Goal: Transaction & Acquisition: Purchase product/service

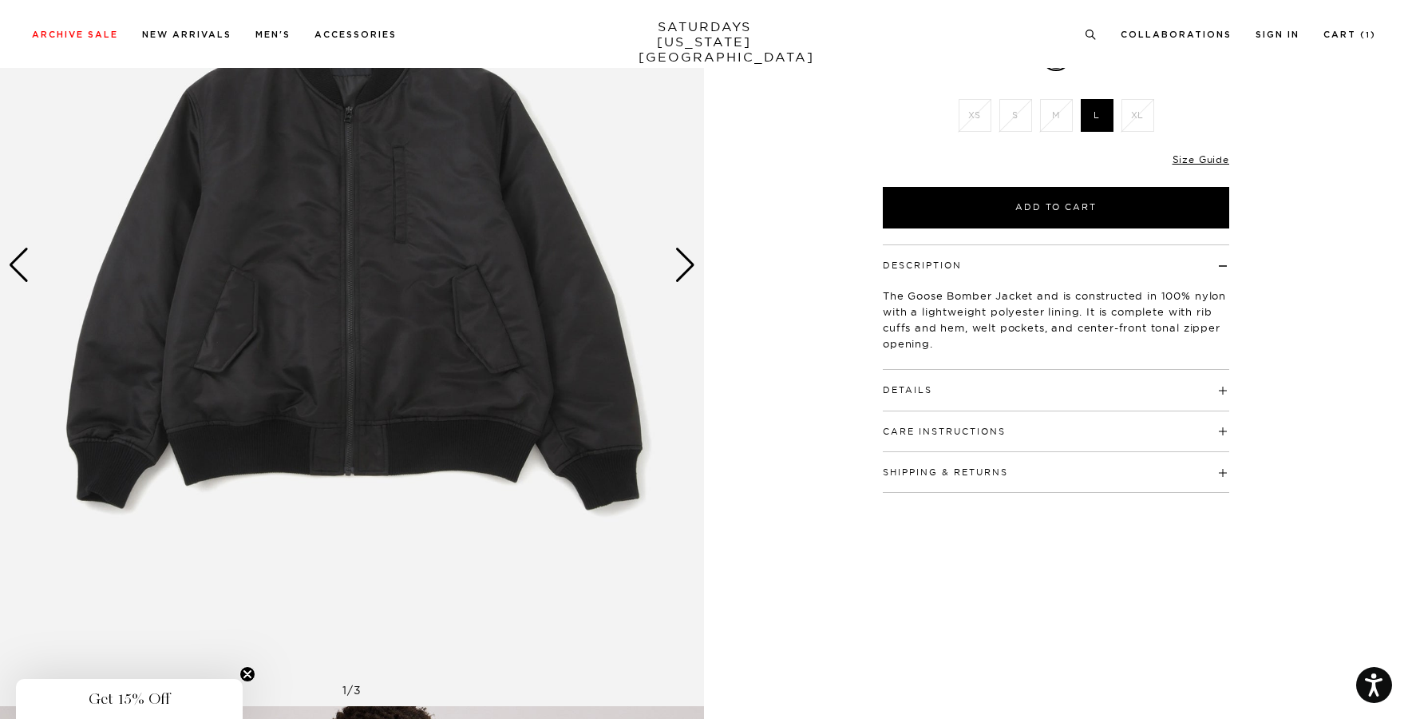
scroll to position [287, 0]
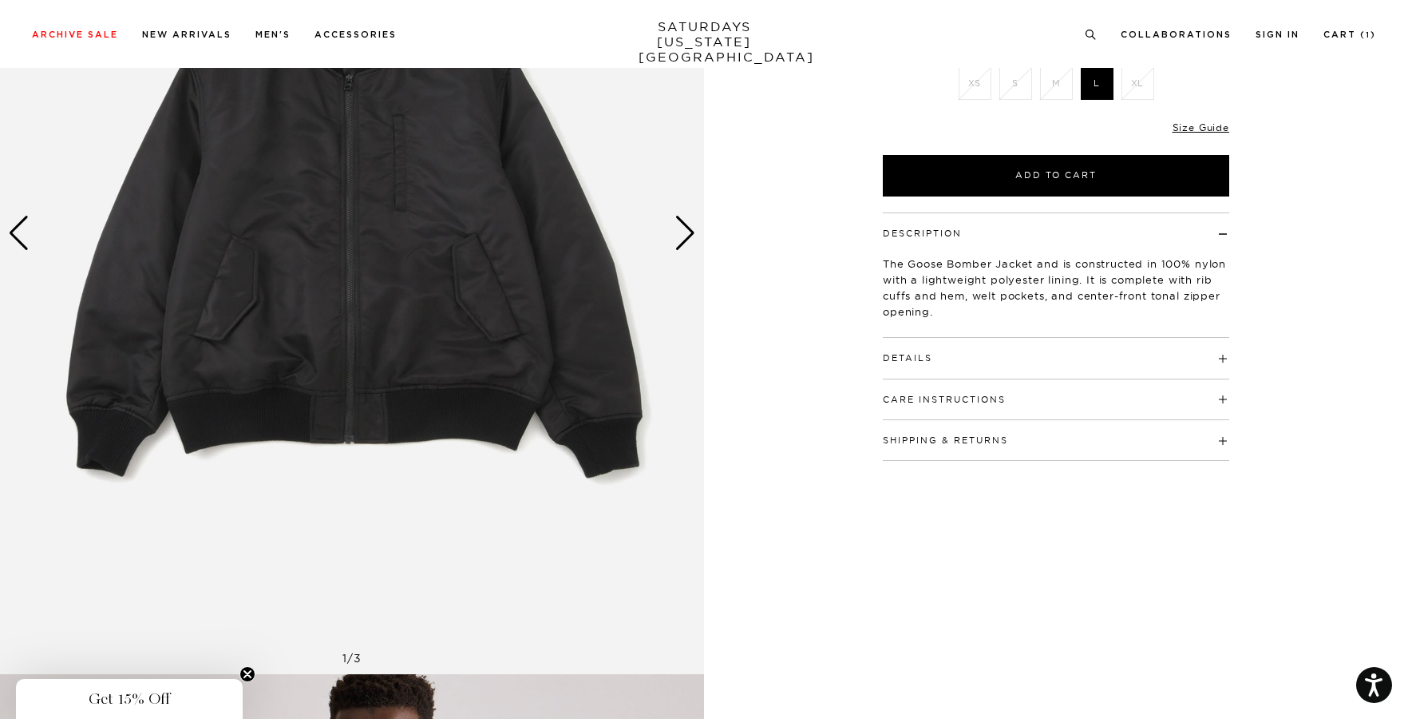
click at [1075, 359] on h4 "Details" at bounding box center [1056, 351] width 346 height 26
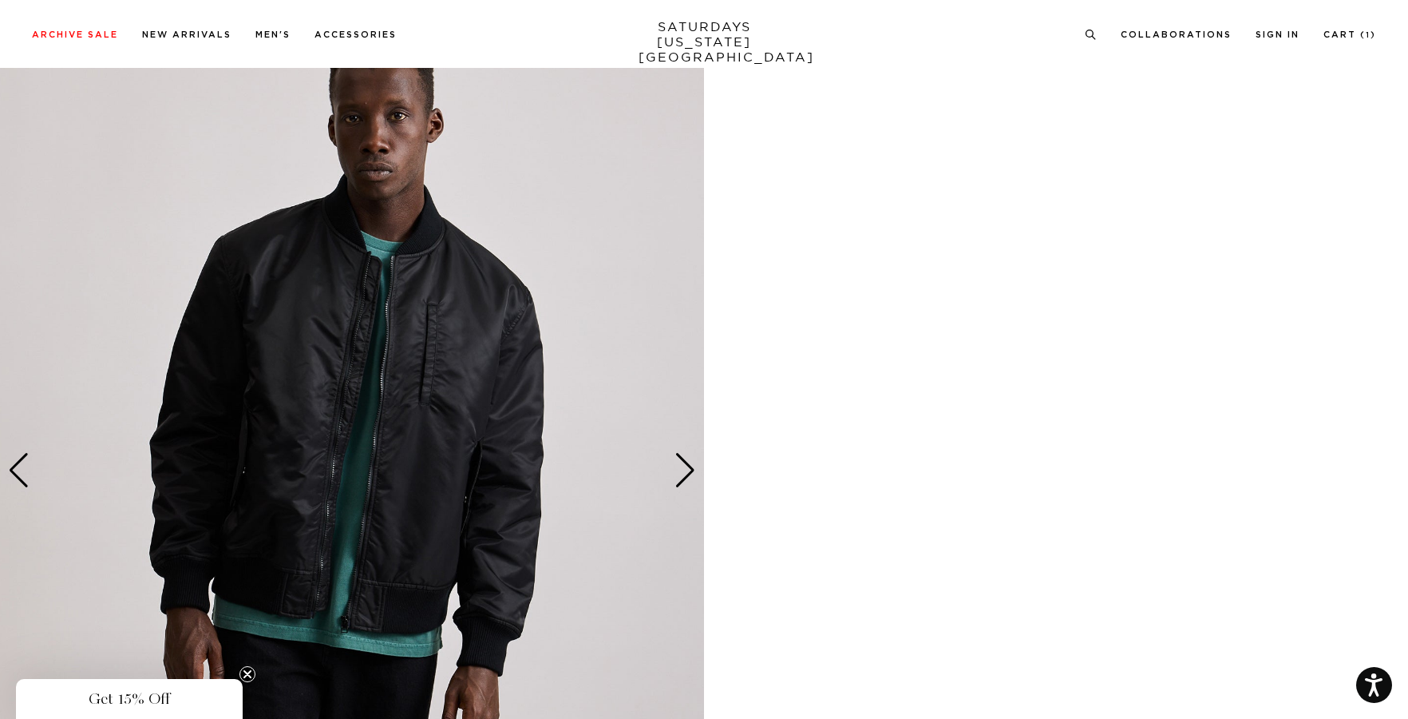
scroll to position [957, 0]
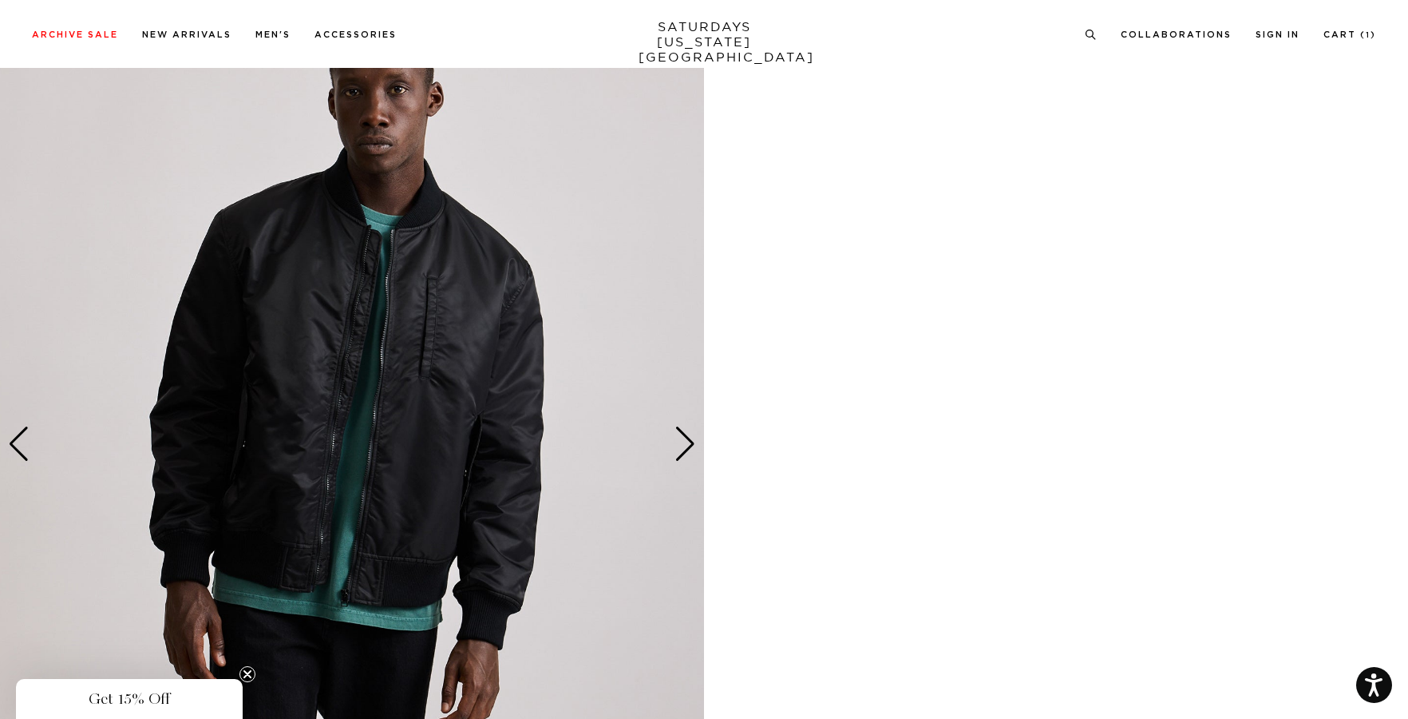
click at [684, 445] on div "Next slide" at bounding box center [686, 443] width 22 height 35
click at [317, 285] on img at bounding box center [352, 444] width 704 height 881
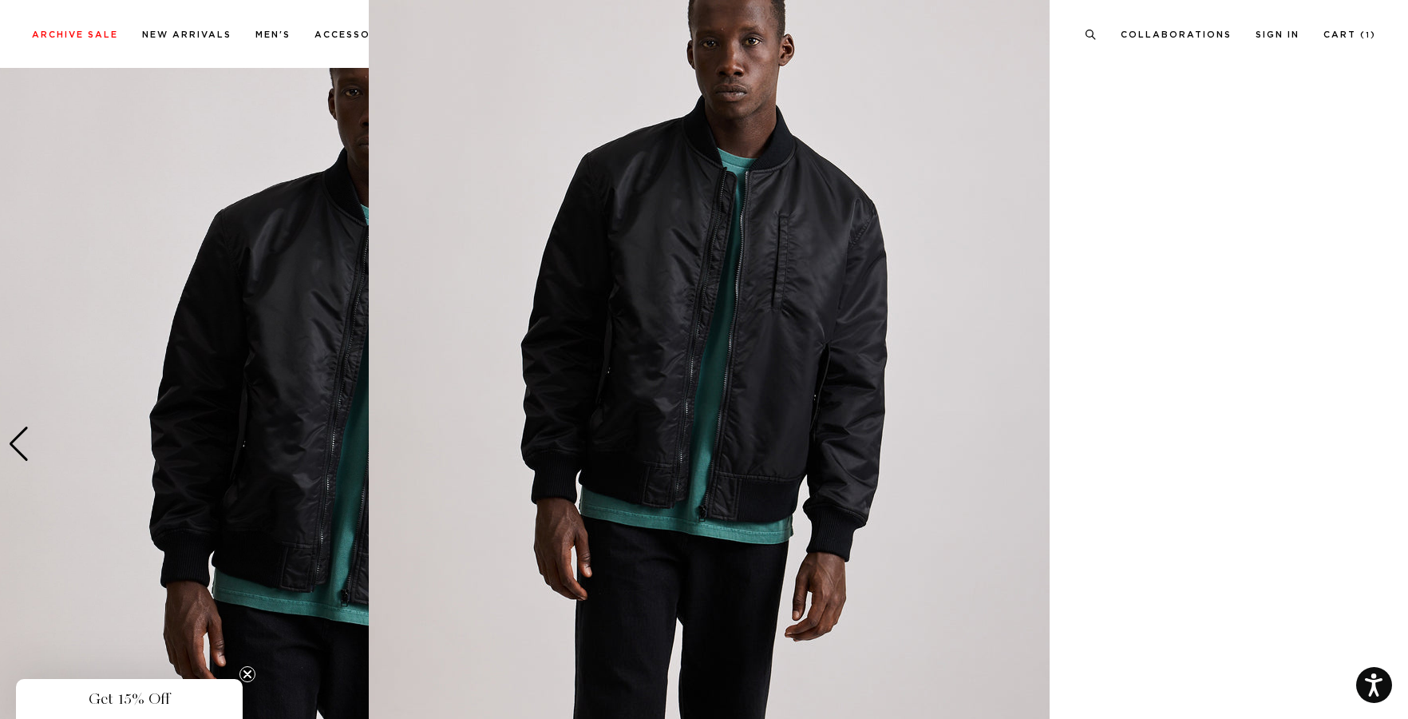
scroll to position [34, 0]
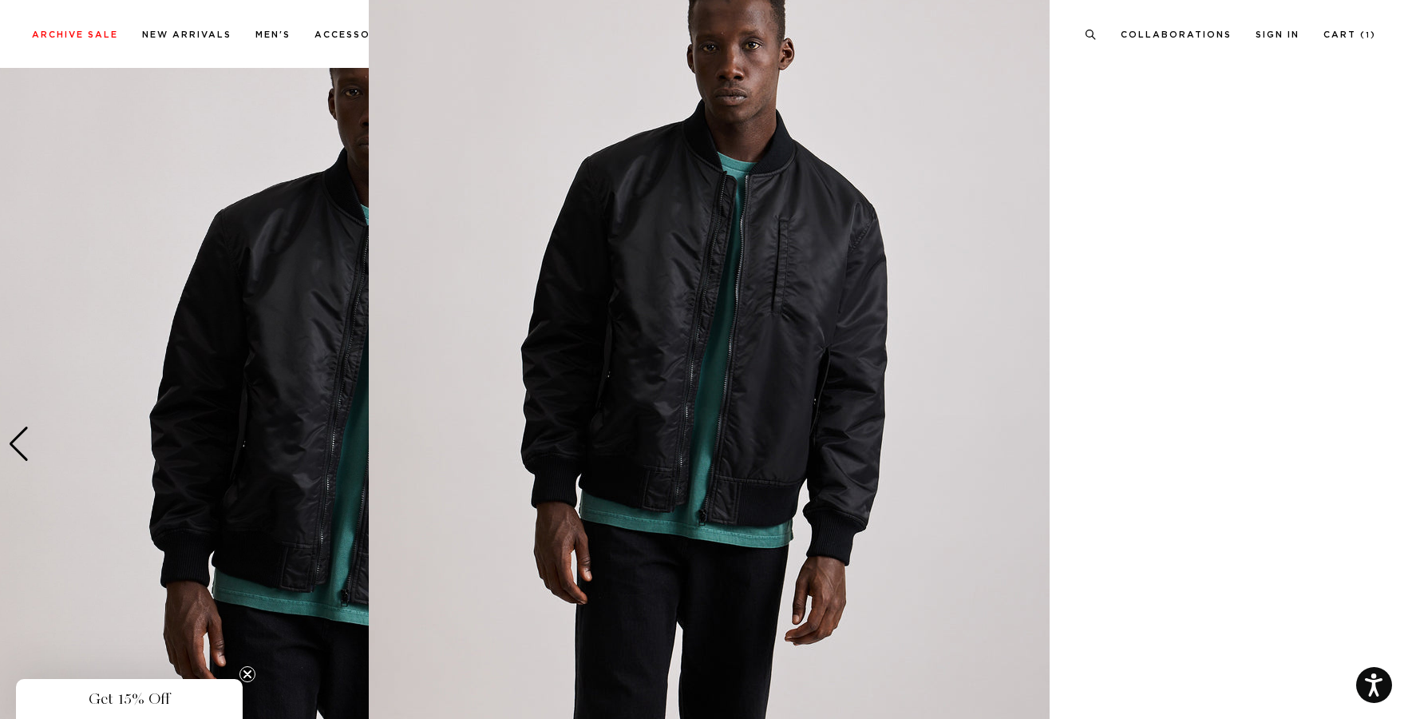
click at [583, 263] on img at bounding box center [709, 375] width 681 height 818
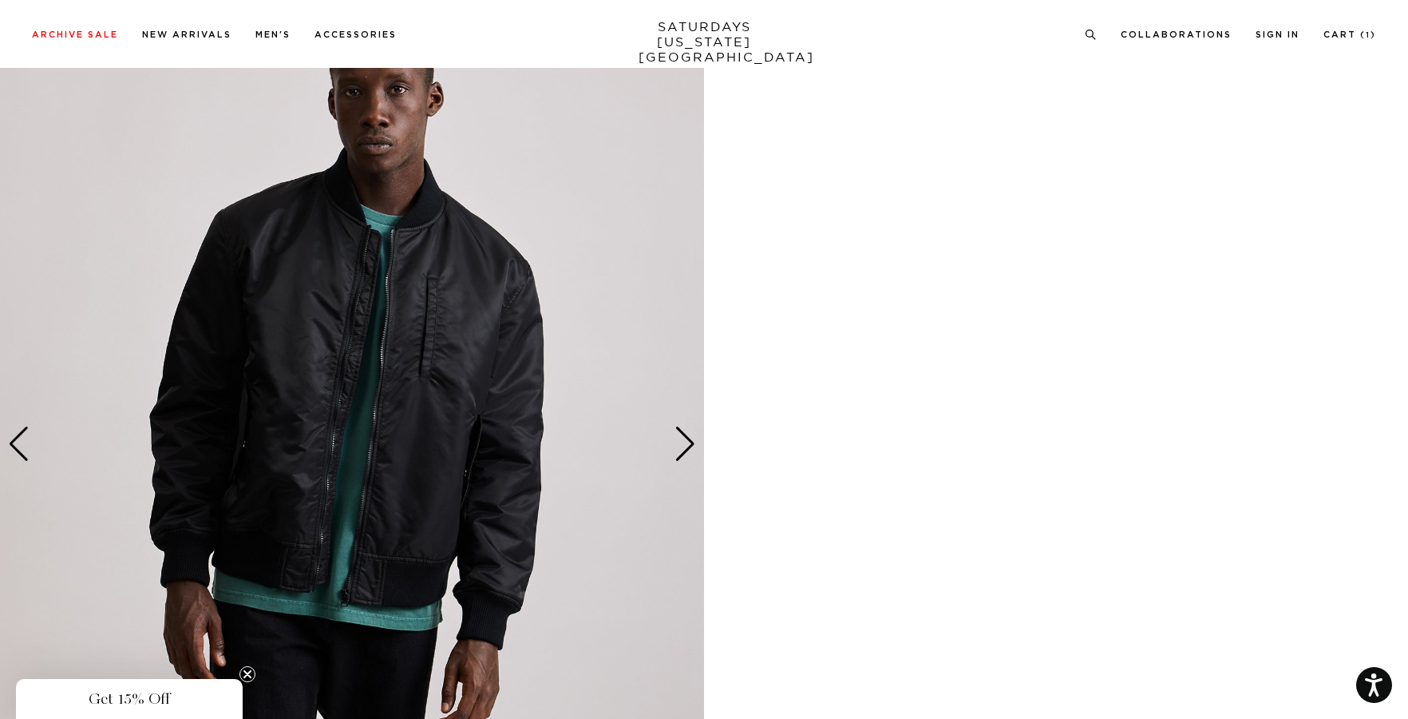
click at [531, 282] on img at bounding box center [352, 444] width 704 height 881
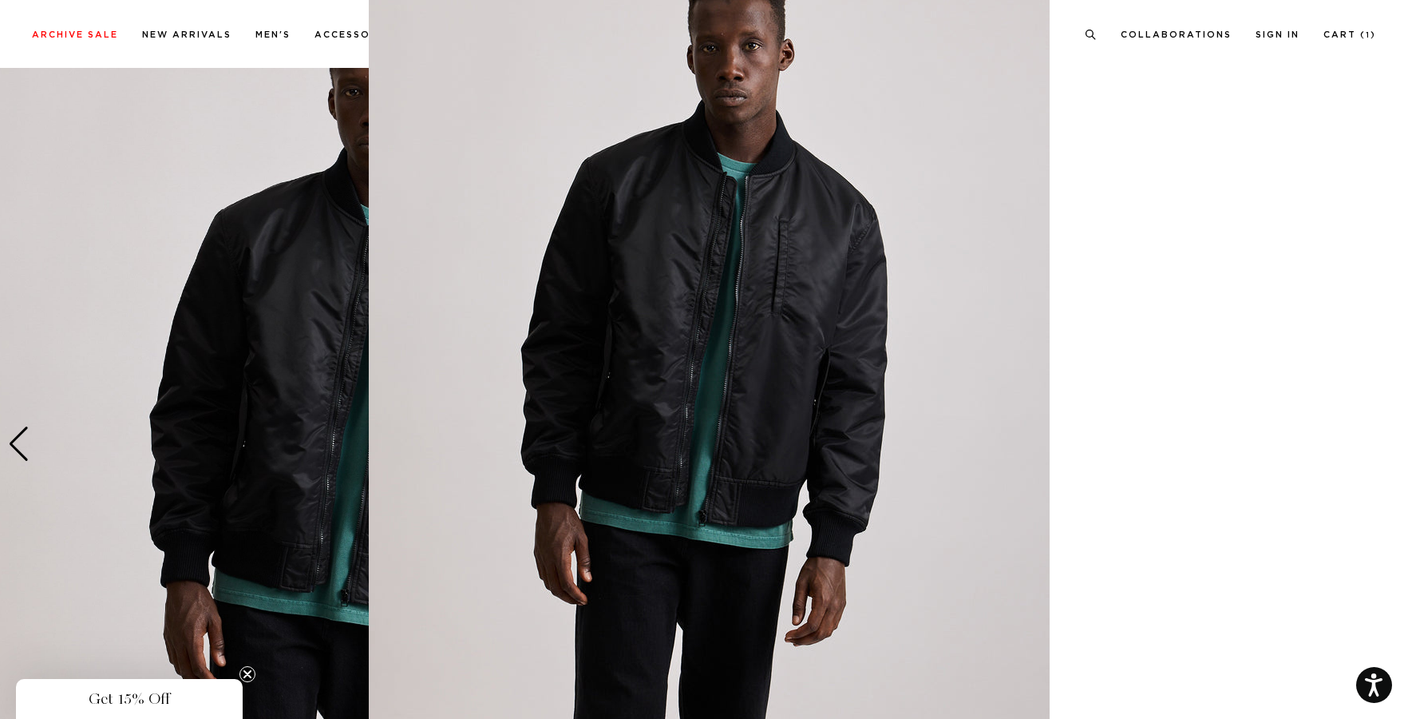
click at [1242, 403] on figure at bounding box center [704, 359] width 1408 height 719
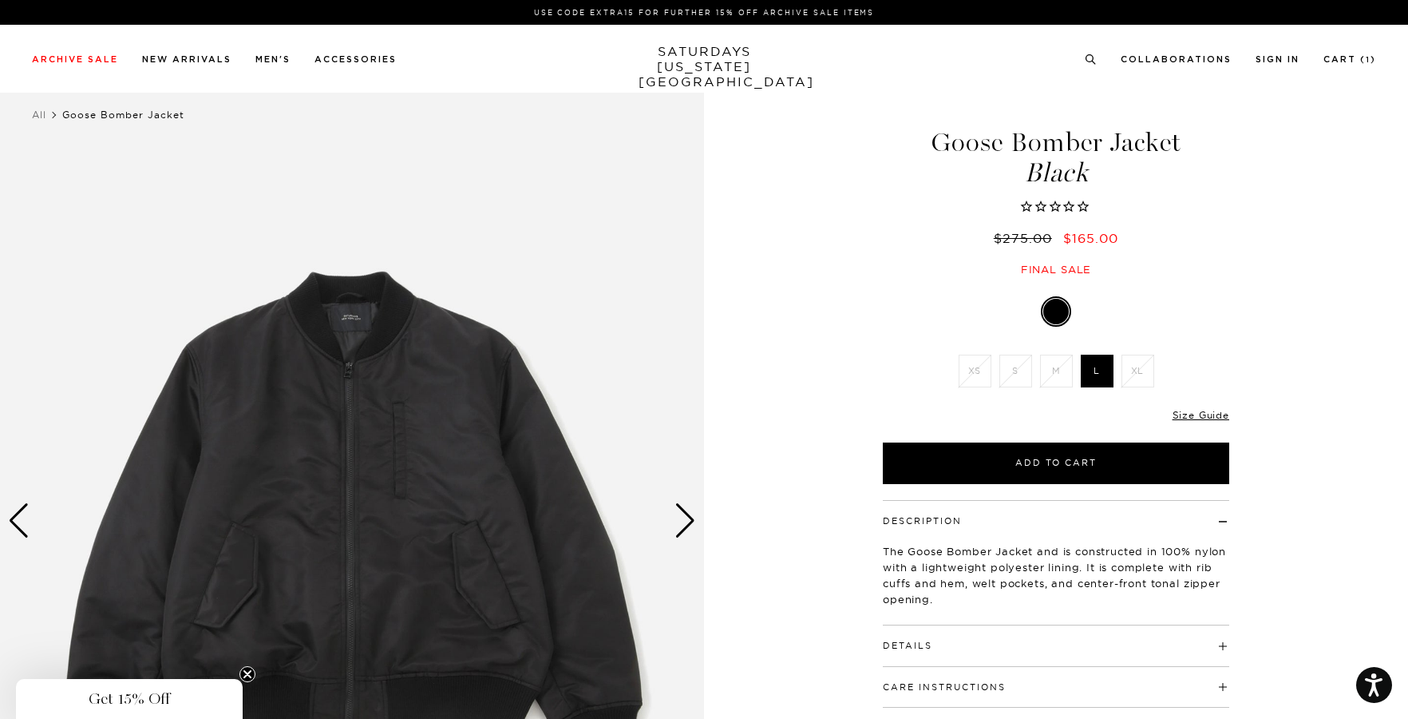
click at [688, 512] on div "Next slide" at bounding box center [686, 520] width 22 height 35
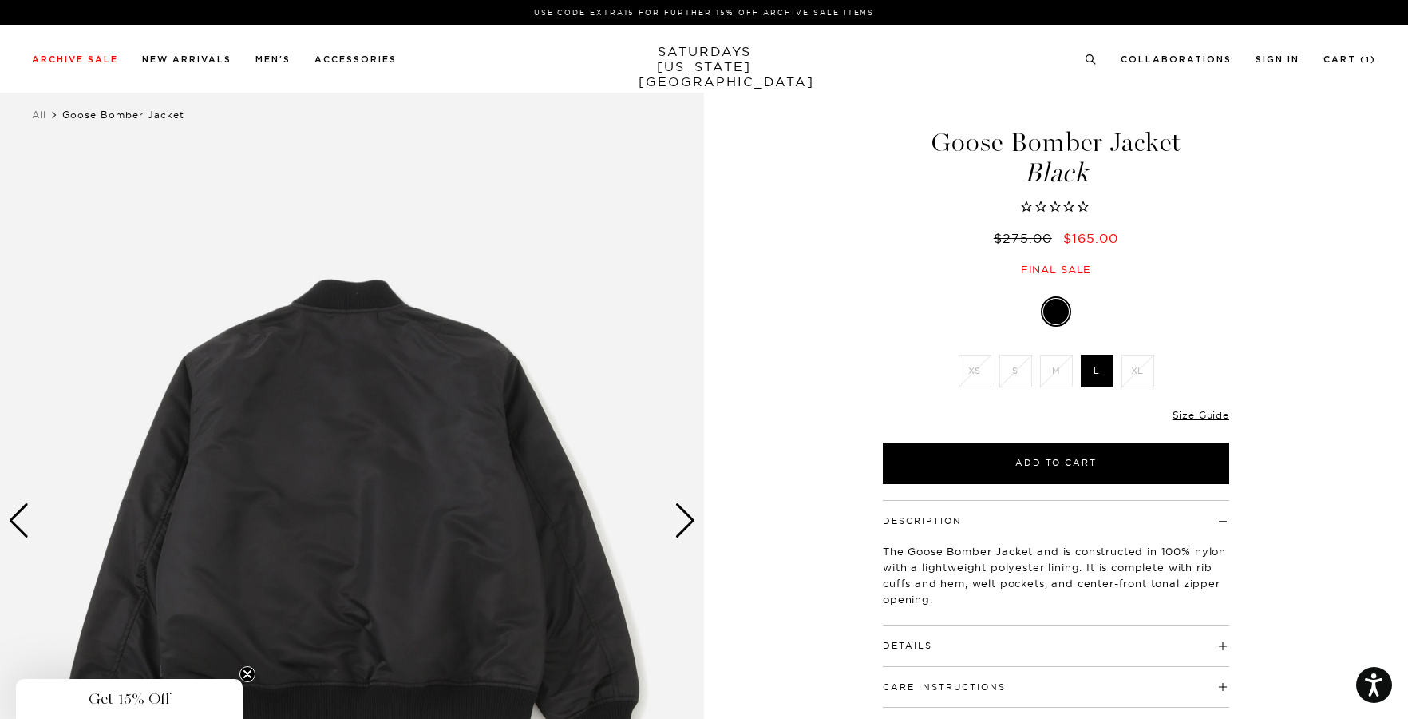
click at [688, 512] on div "Next slide" at bounding box center [686, 520] width 22 height 35
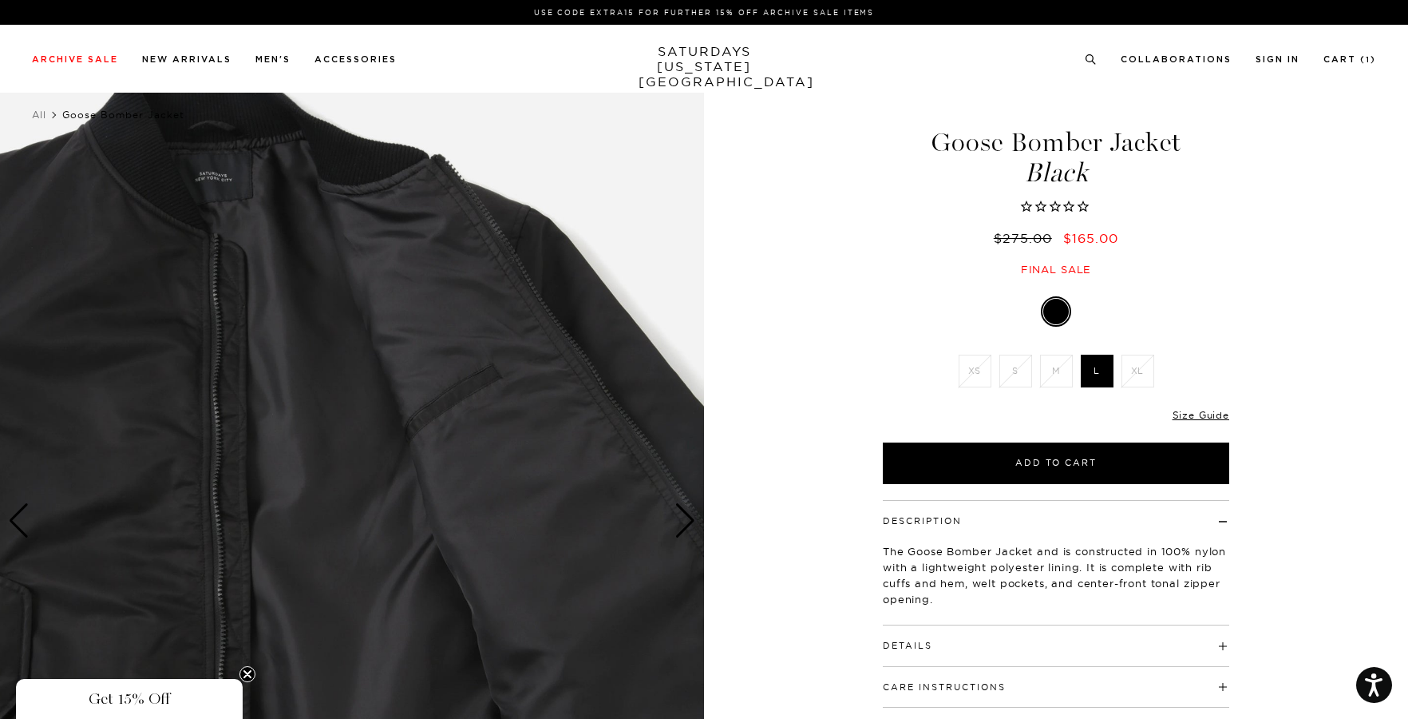
click at [497, 457] on img at bounding box center [352, 521] width 704 height 881
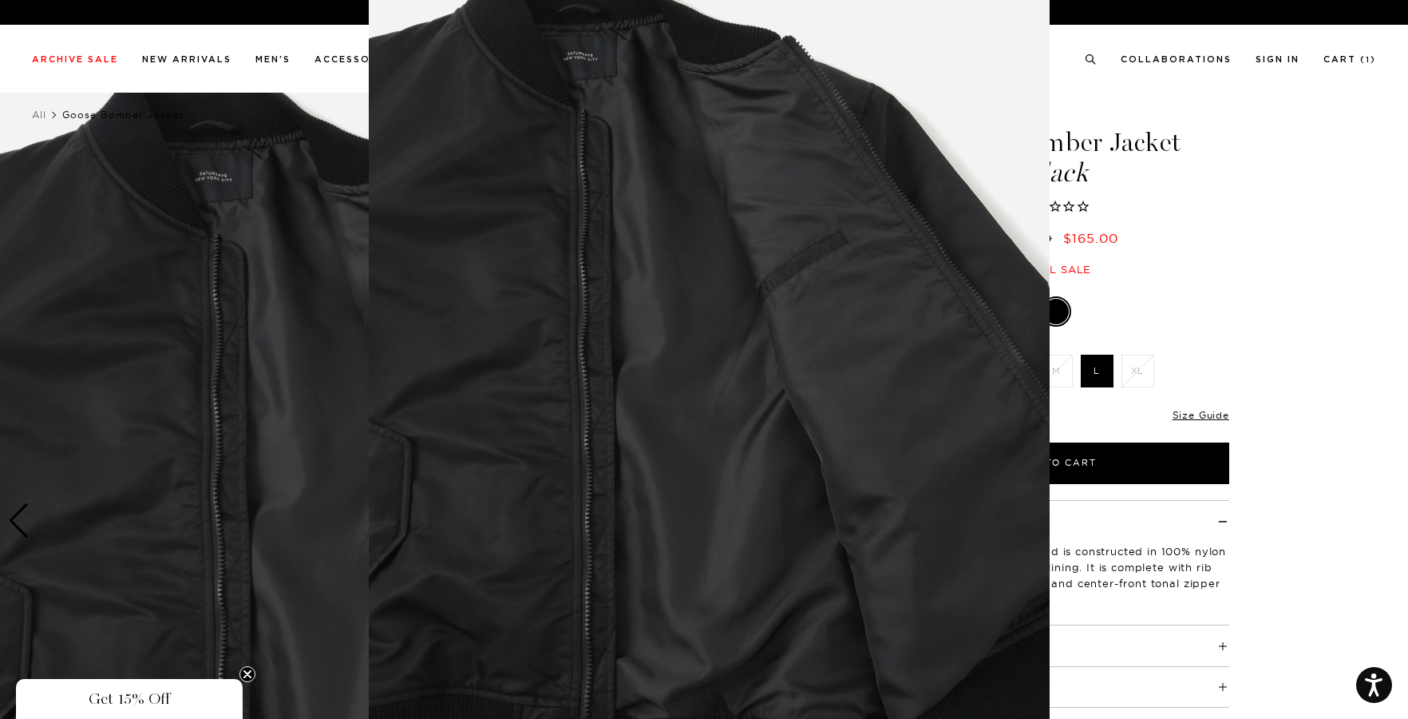
scroll to position [32, 0]
click at [601, 257] on img at bounding box center [709, 377] width 681 height 818
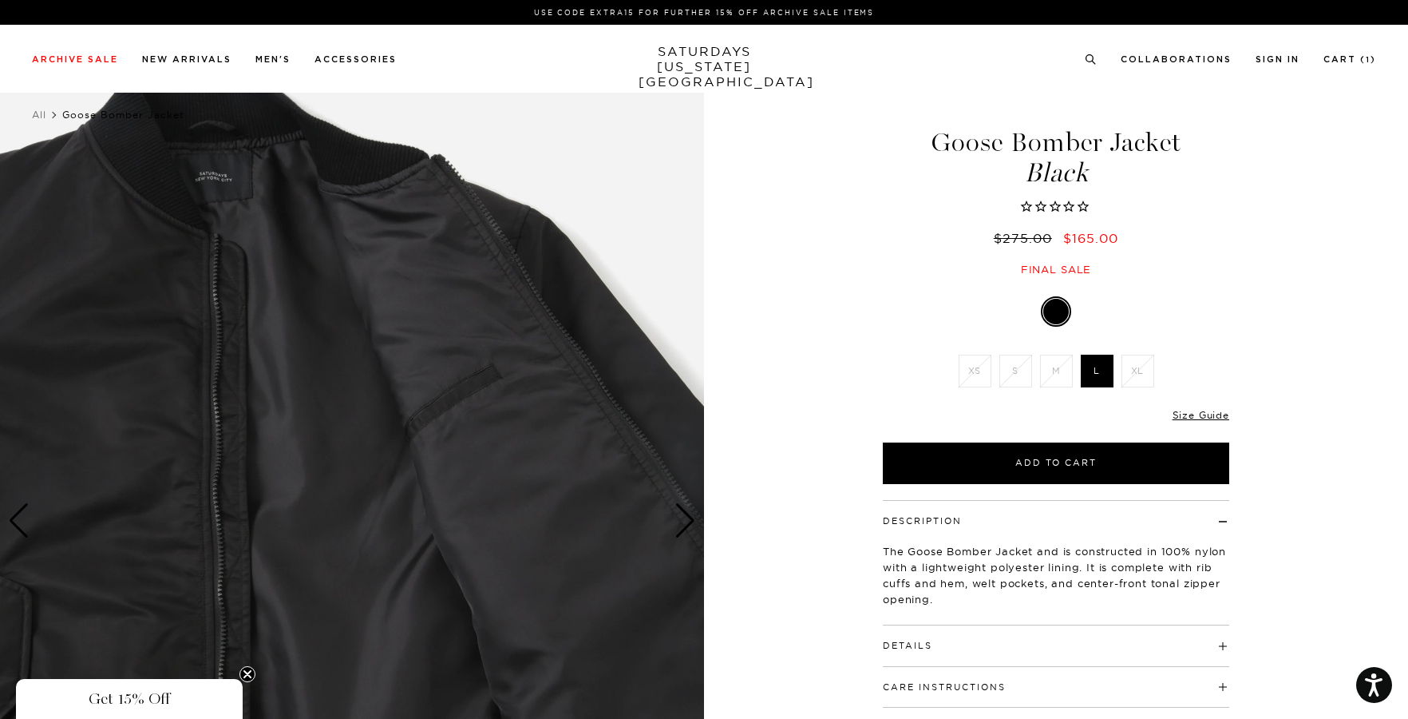
scroll to position [0, 0]
click at [634, 295] on img at bounding box center [352, 521] width 704 height 881
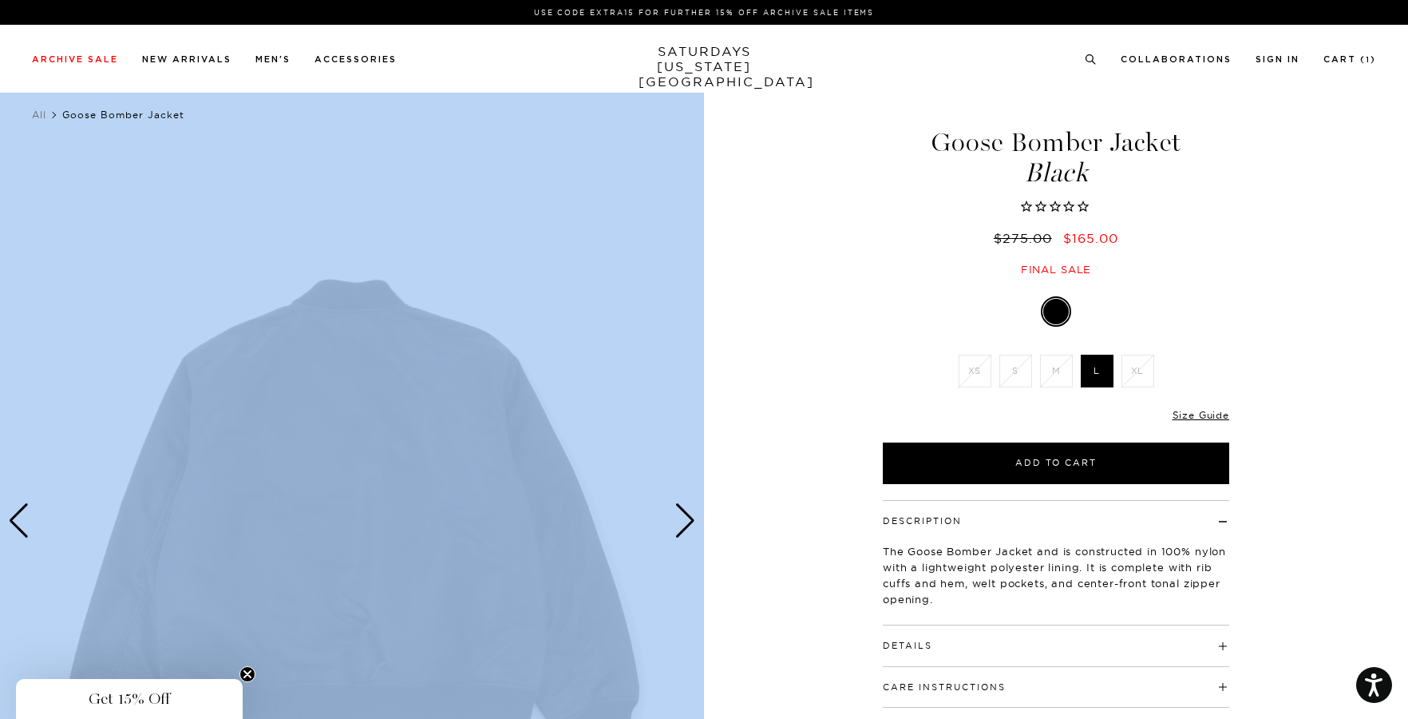
drag, startPoint x: 712, startPoint y: 375, endPoint x: 701, endPoint y: 414, distance: 40.7
click at [541, 377] on img at bounding box center [352, 521] width 704 height 881
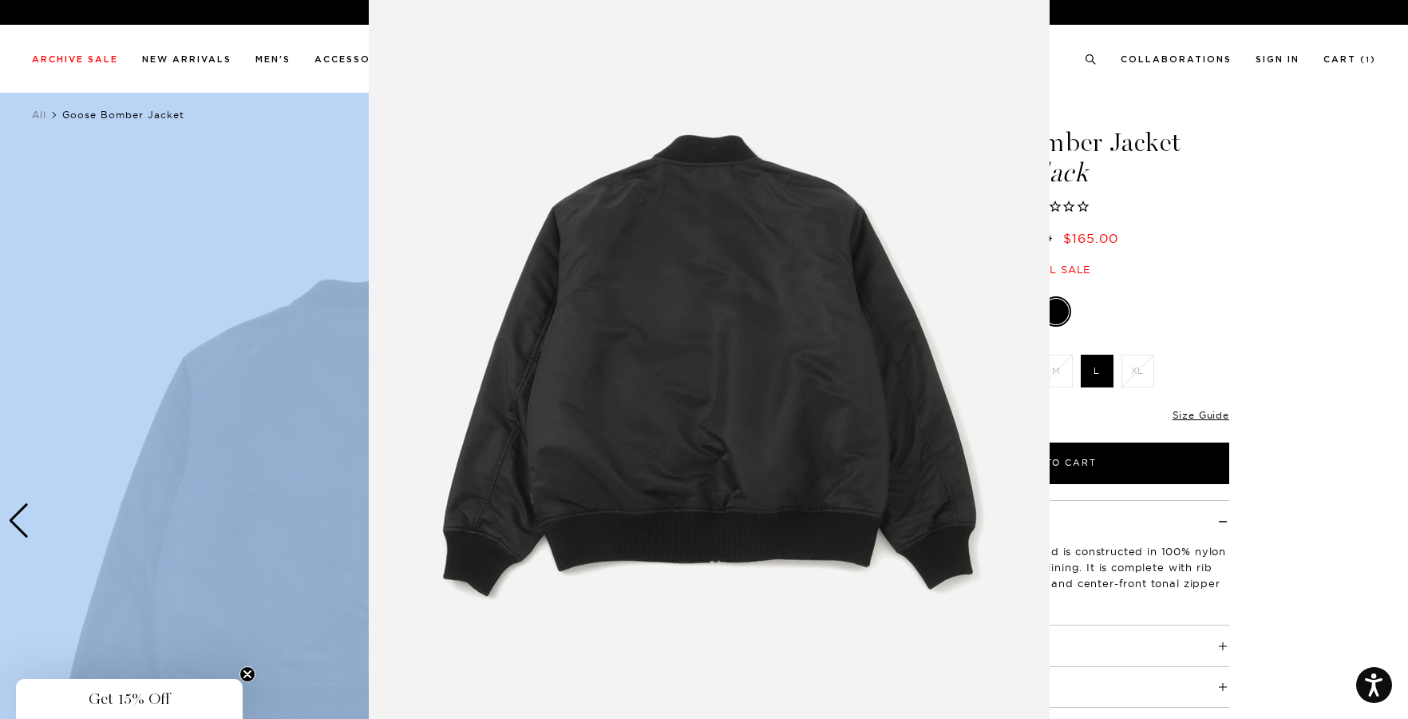
scroll to position [48, 0]
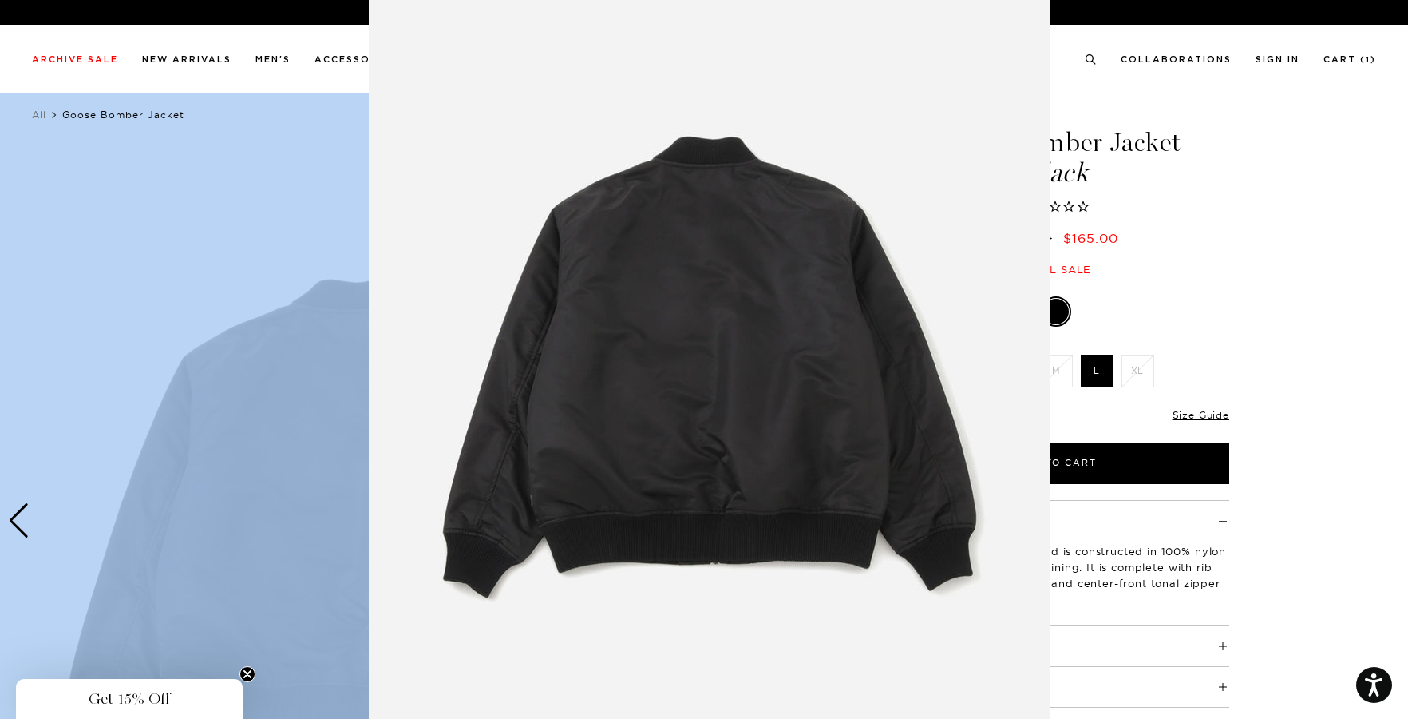
click at [542, 361] on img at bounding box center [709, 361] width 681 height 818
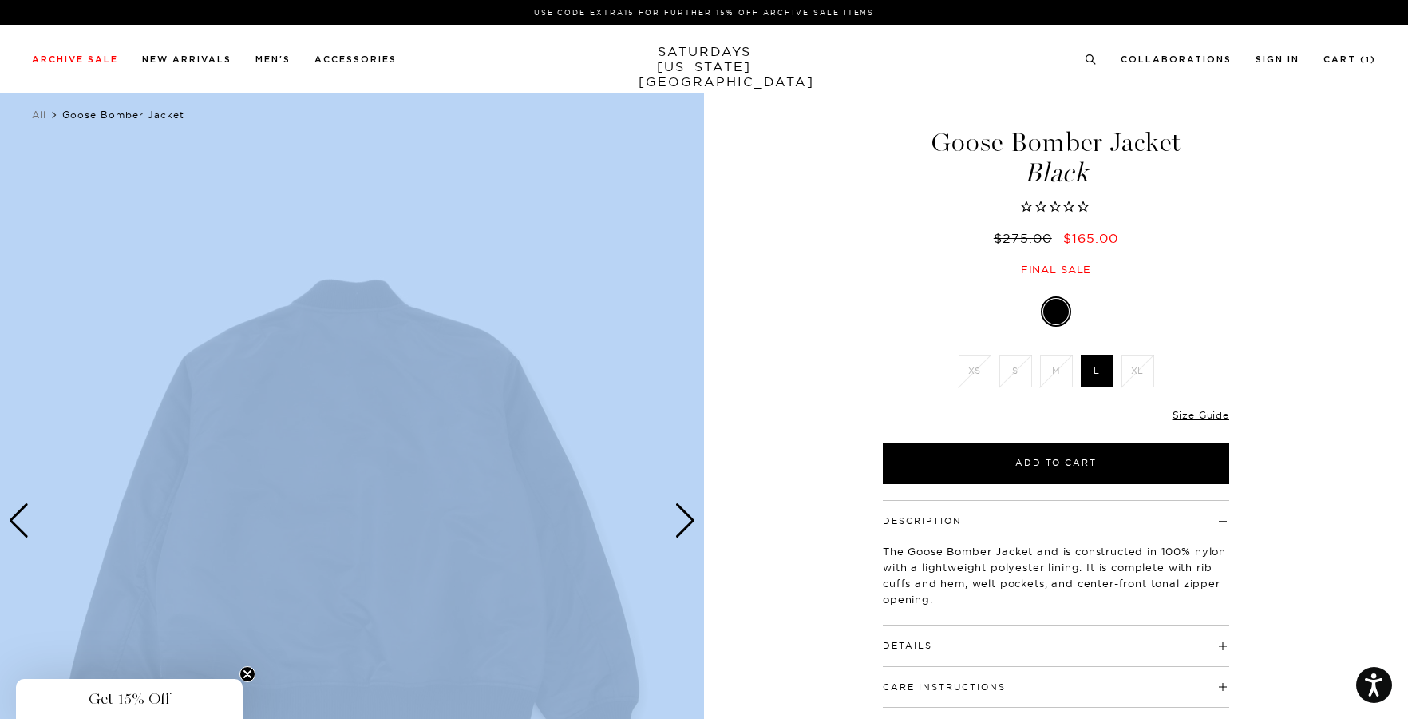
click at [552, 362] on img at bounding box center [352, 521] width 704 height 881
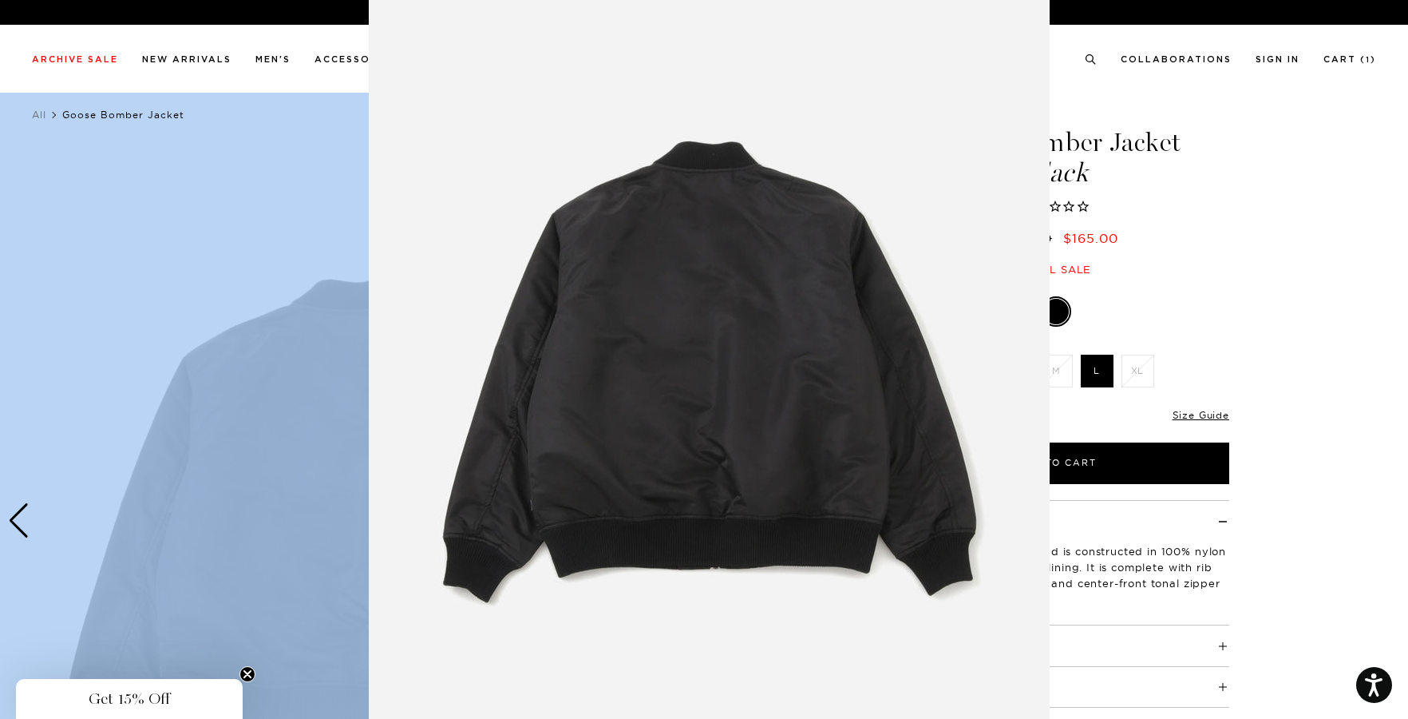
scroll to position [42, 0]
click at [567, 343] on img at bounding box center [709, 367] width 681 height 818
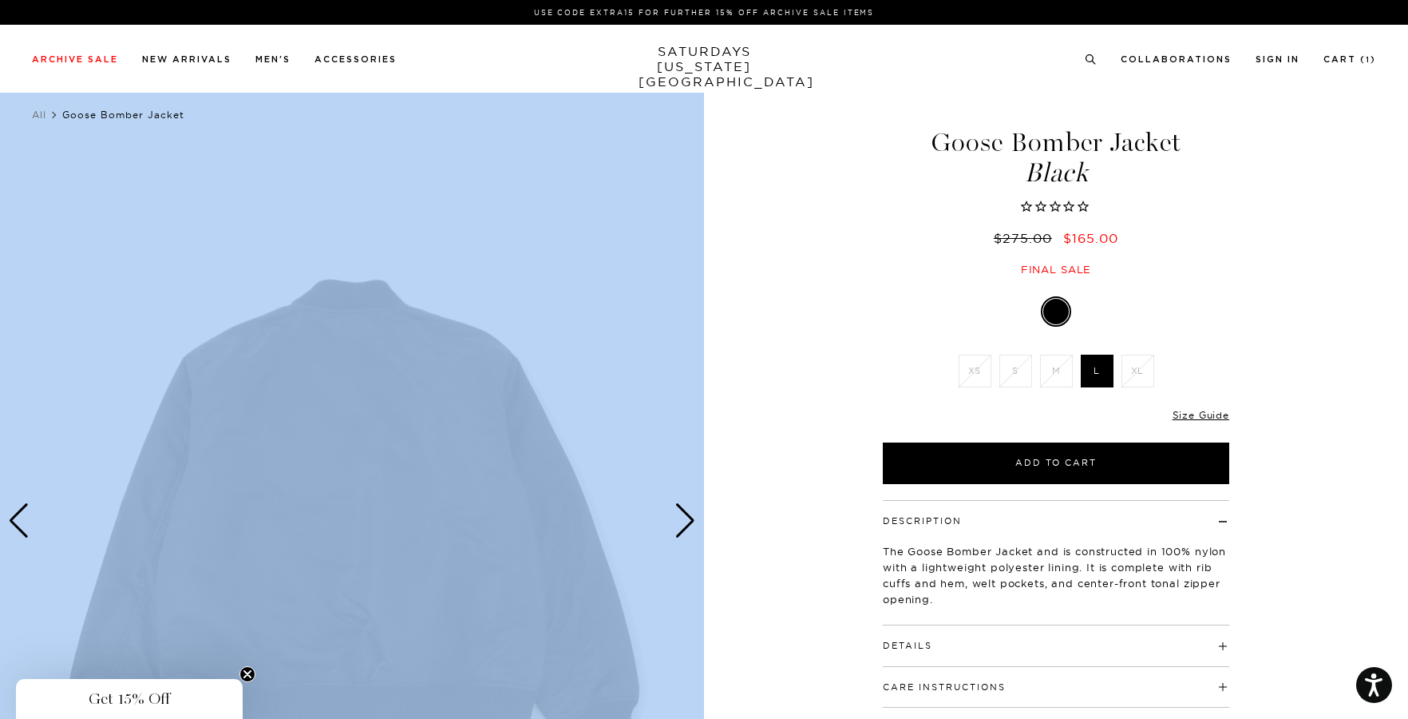
scroll to position [0, 0]
click at [684, 535] on div "Next slide" at bounding box center [686, 520] width 22 height 35
